Goal: Navigation & Orientation: Find specific page/section

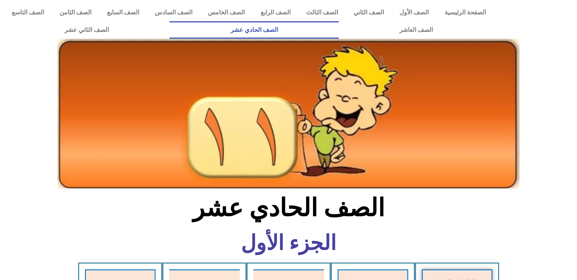
scroll to position [425, 0]
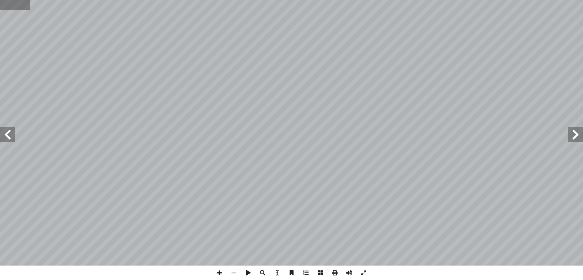
click at [10, 8] on input "text" at bounding box center [15, 5] width 30 height 10
type input "**"
